Goal: Find specific page/section: Find specific page/section

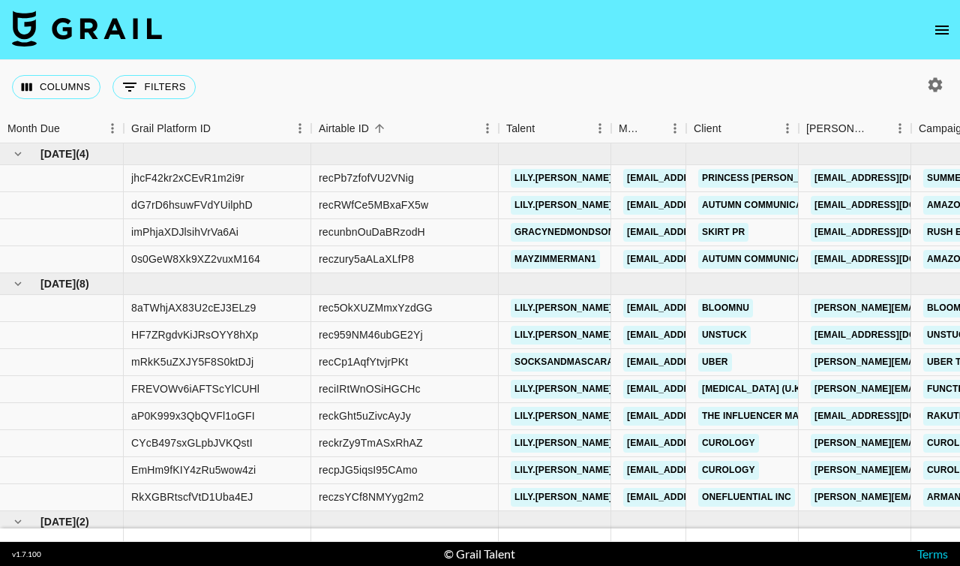
click at [946, 23] on icon "open drawer" at bounding box center [942, 30] width 18 height 18
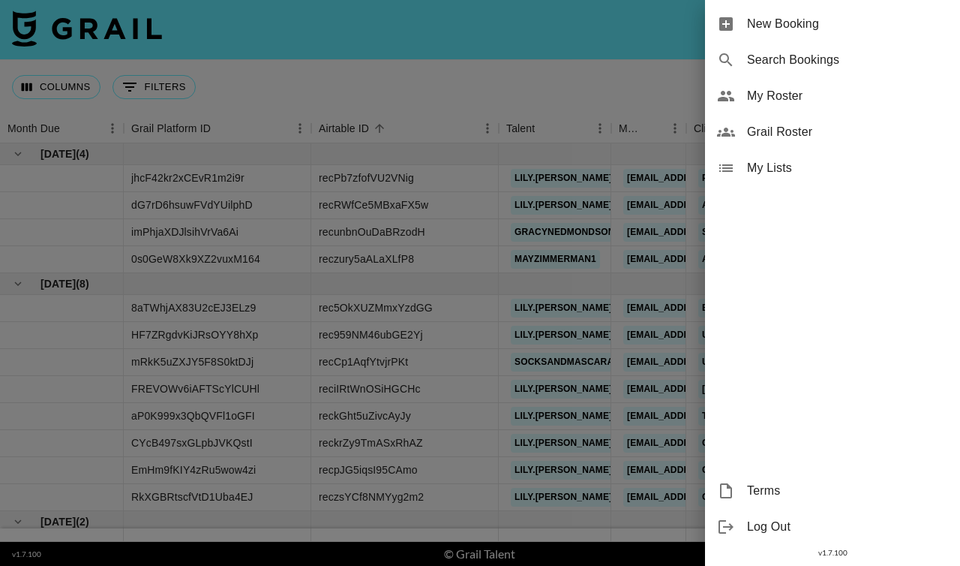
click at [810, 92] on span "My Roster" at bounding box center [847, 96] width 201 height 18
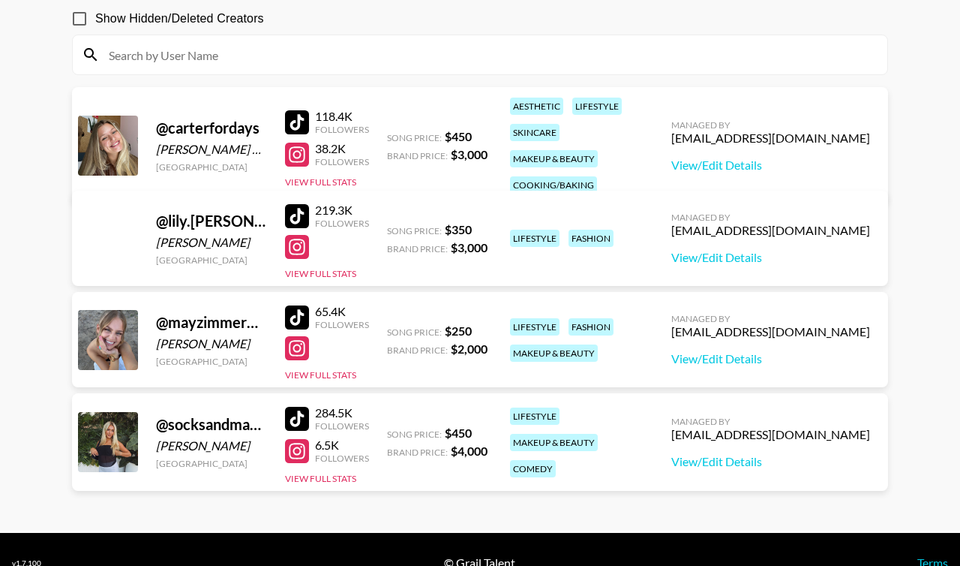
scroll to position [168, 0]
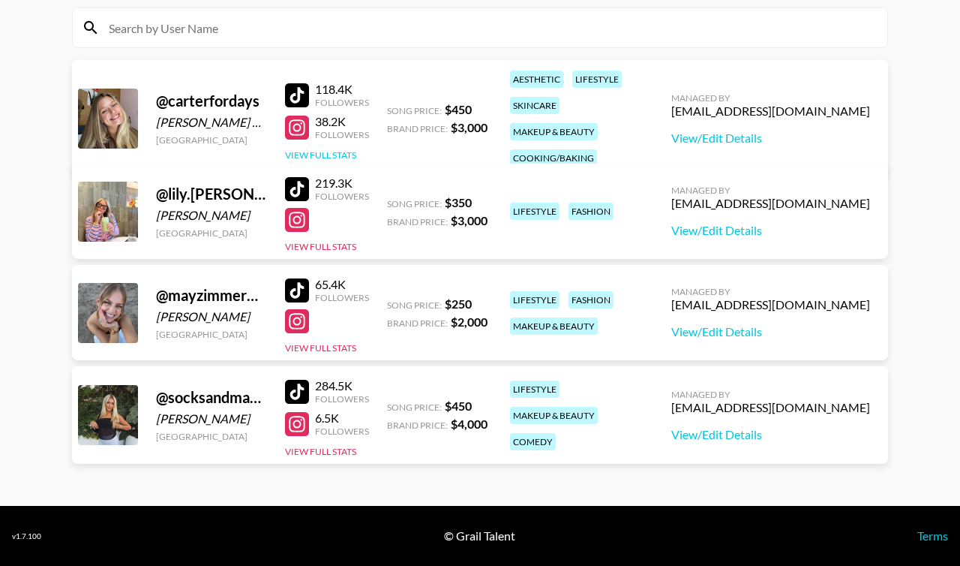
click at [328, 149] on button "View Full Stats" at bounding box center [320, 154] width 71 height 11
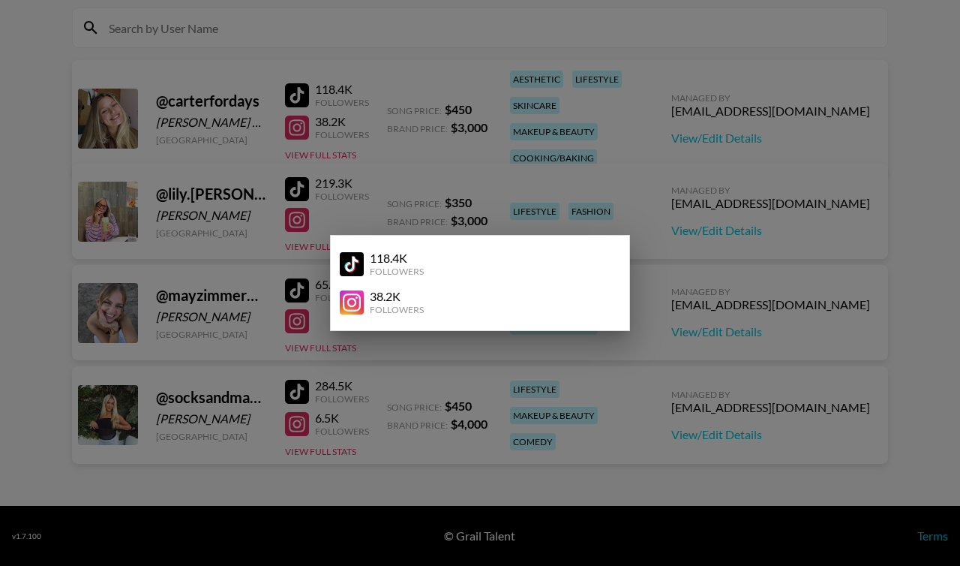
click at [487, 197] on div at bounding box center [480, 283] width 960 height 566
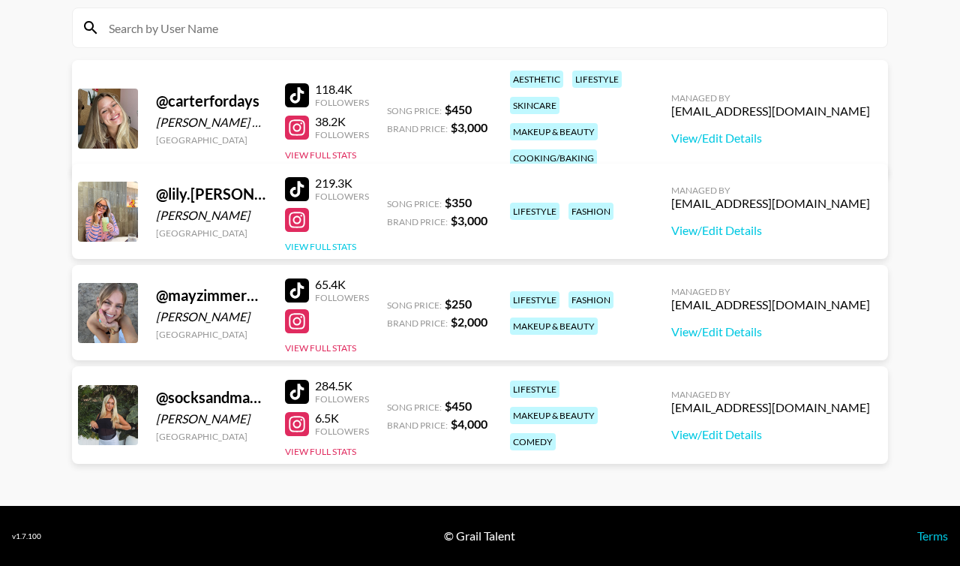
click at [338, 245] on button "View Full Stats" at bounding box center [320, 246] width 71 height 11
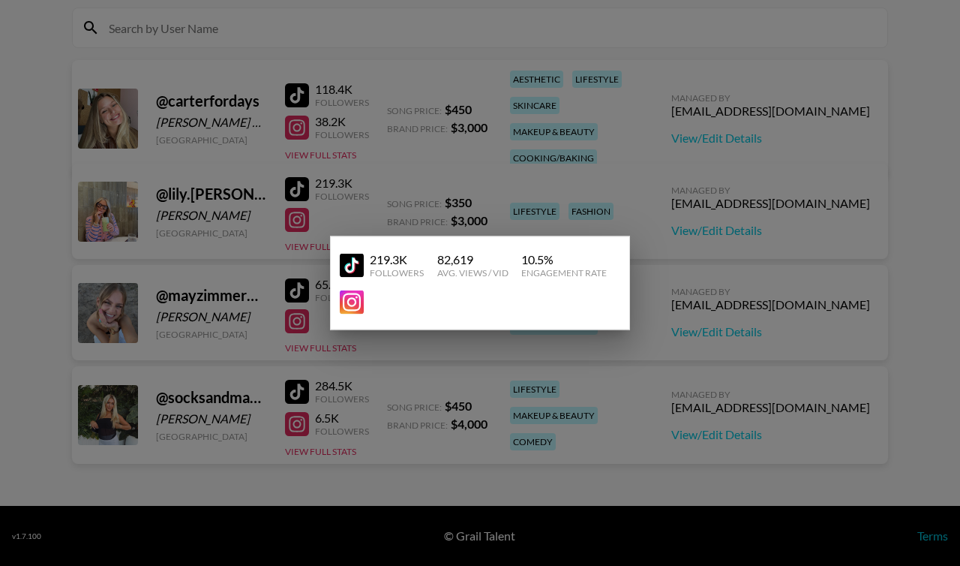
click at [338, 141] on div at bounding box center [480, 283] width 960 height 566
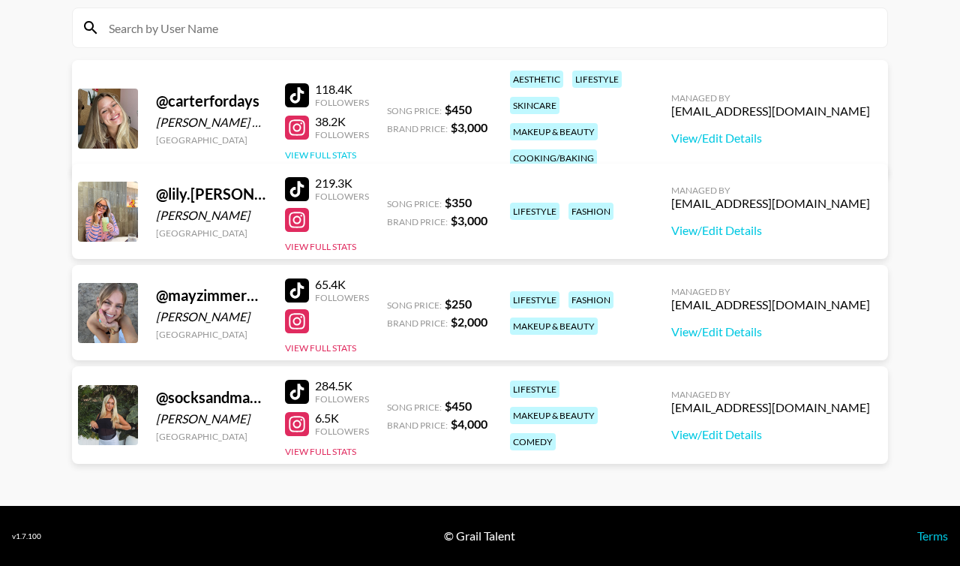
click at [335, 149] on button "View Full Stats" at bounding box center [320, 154] width 71 height 11
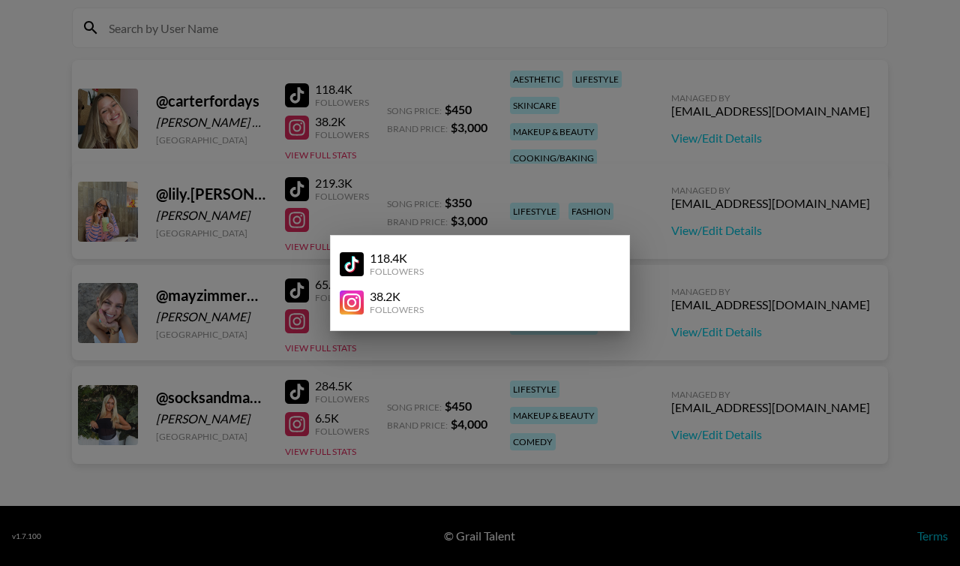
click at [319, 348] on div at bounding box center [480, 283] width 960 height 566
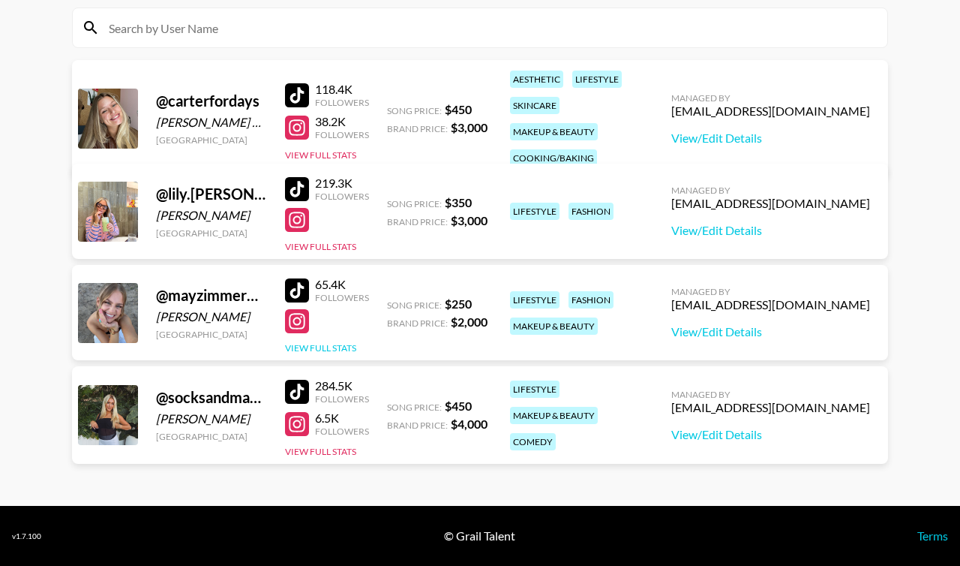
click at [319, 348] on button "View Full Stats" at bounding box center [320, 347] width 71 height 11
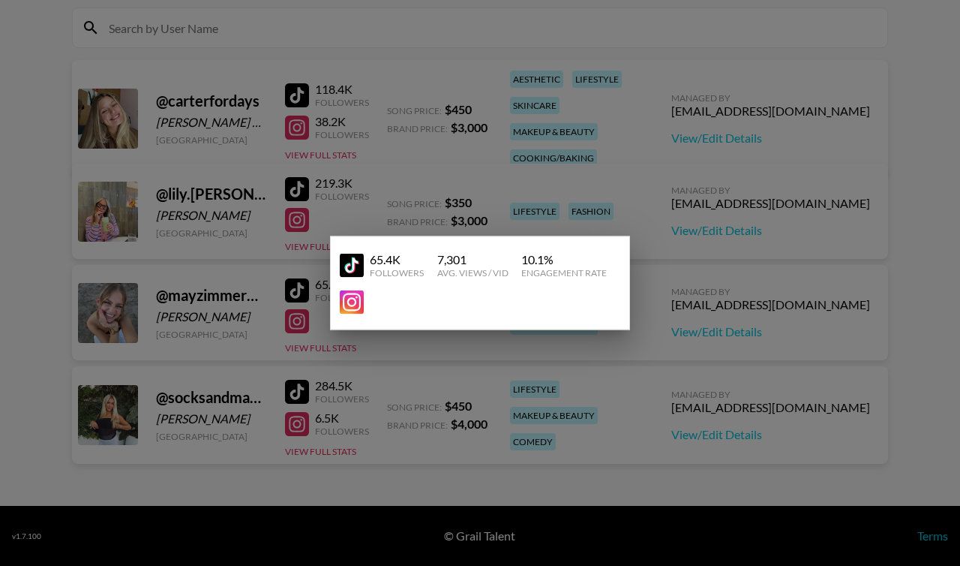
click at [319, 452] on div at bounding box center [480, 283] width 960 height 566
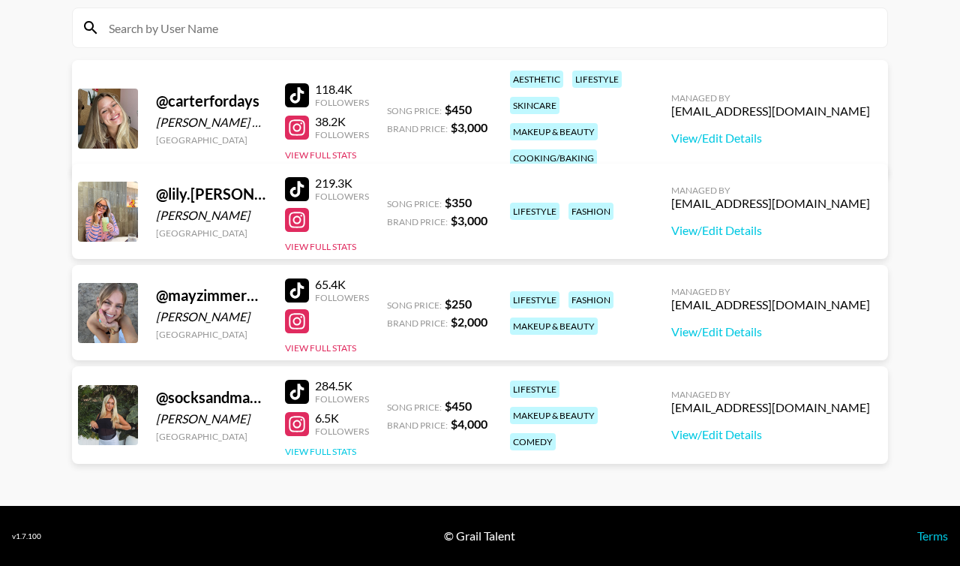
click at [319, 452] on button "View Full Stats" at bounding box center [320, 451] width 71 height 11
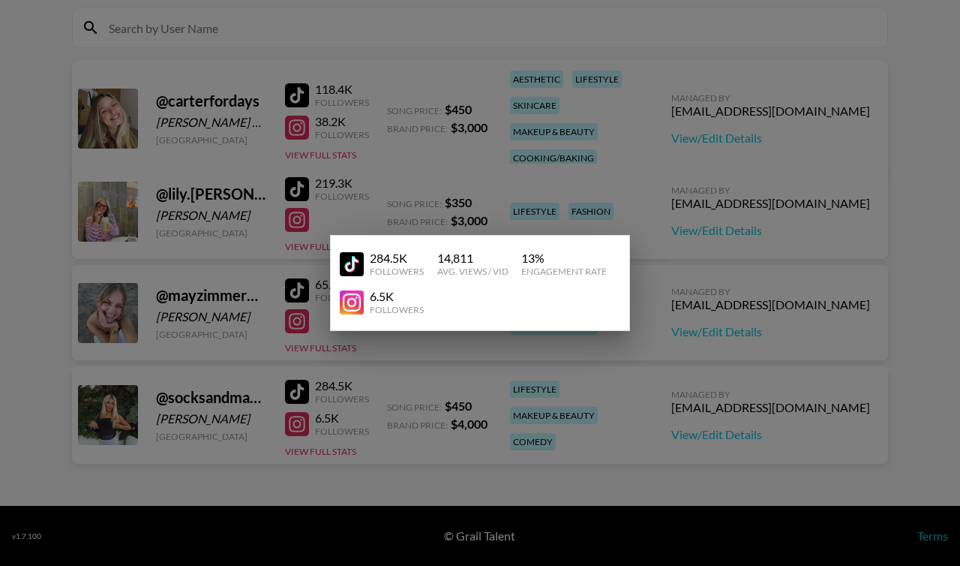
click at [326, 145] on div at bounding box center [480, 283] width 960 height 566
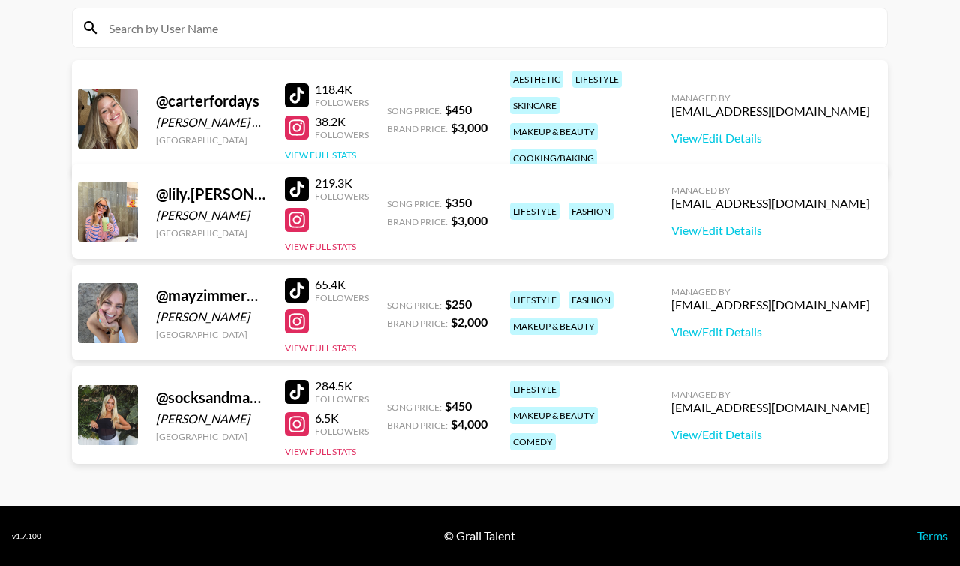
click at [326, 149] on button "View Full Stats" at bounding box center [320, 154] width 71 height 11
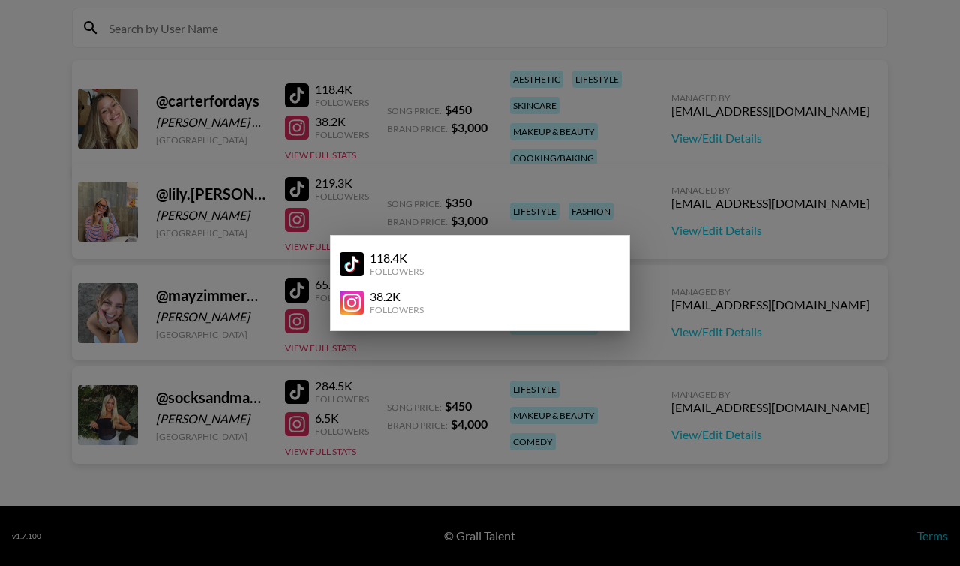
click at [323, 85] on div at bounding box center [480, 283] width 960 height 566
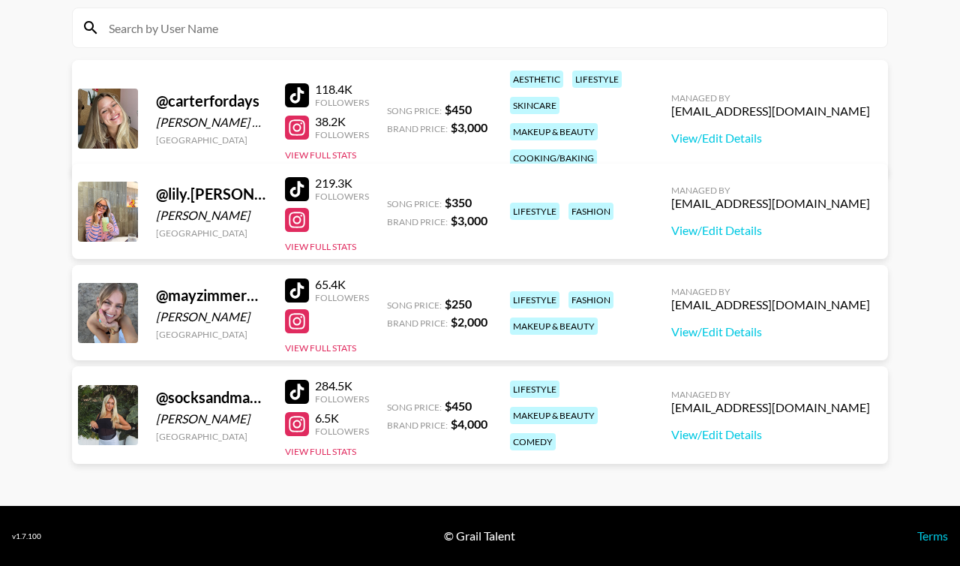
click at [293, 83] on div at bounding box center [297, 95] width 24 height 24
